Goal: Task Accomplishment & Management: Use online tool/utility

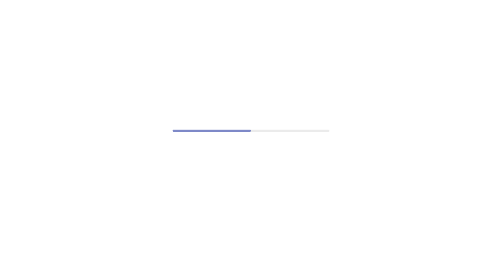
click at [483, 181] on div at bounding box center [251, 130] width 502 height 261
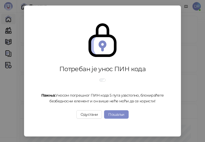
click at [143, 11] on div "Потребан је унос ПИН кода Пажња: Уносом погрешног ПИН кода 5 пута узастопно, бл…" at bounding box center [102, 71] width 144 height 120
